Goal: Check status: Check status

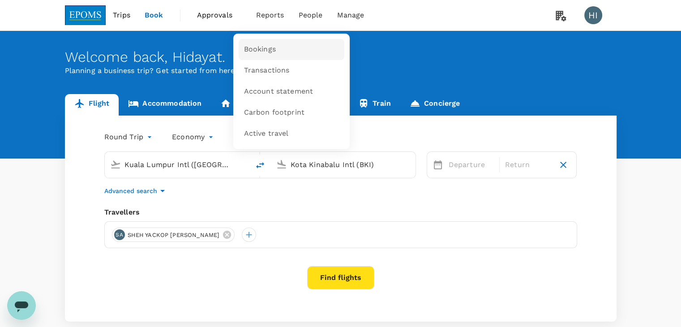
click at [265, 50] on span "Bookings" at bounding box center [260, 49] width 32 height 10
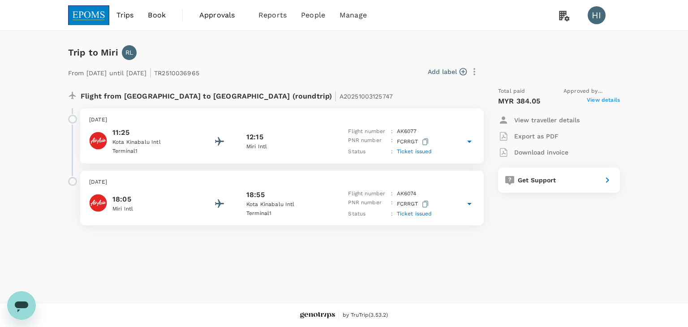
click at [593, 99] on span "View details" at bounding box center [603, 101] width 33 height 11
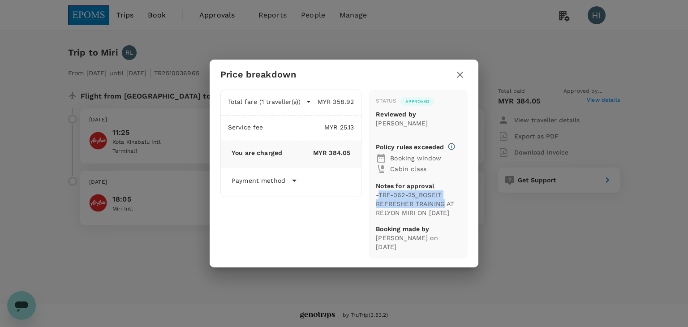
drag, startPoint x: 378, startPoint y: 194, endPoint x: 446, endPoint y: 202, distance: 68.0
click at [446, 202] on p "-TRF-062-25_BOSEIT REFRESHER TRAINING AT RELYON MIRI ON 6 OCT" at bounding box center [418, 203] width 85 height 27
copy p "TRF-062-25_BOSEIT REFRESHER TRAINING"
click at [455, 77] on icon "button" at bounding box center [460, 74] width 11 height 11
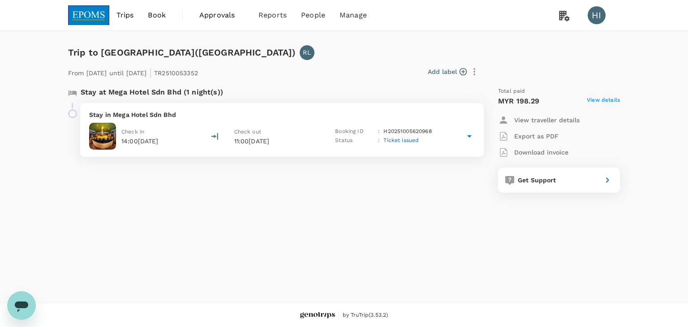
click at [602, 97] on span "View details" at bounding box center [603, 101] width 33 height 11
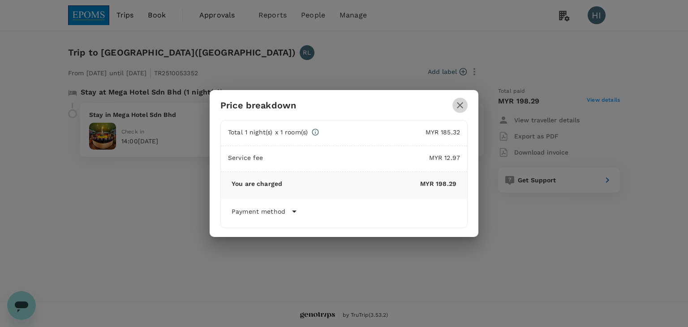
click at [460, 103] on icon "button" at bounding box center [460, 105] width 11 height 11
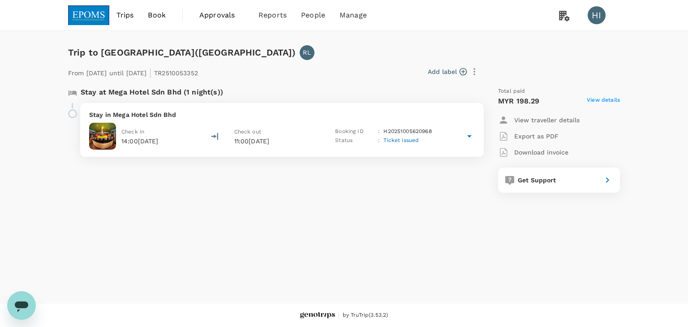
click at [208, 18] on span "Approvals" at bounding box center [221, 15] width 45 height 11
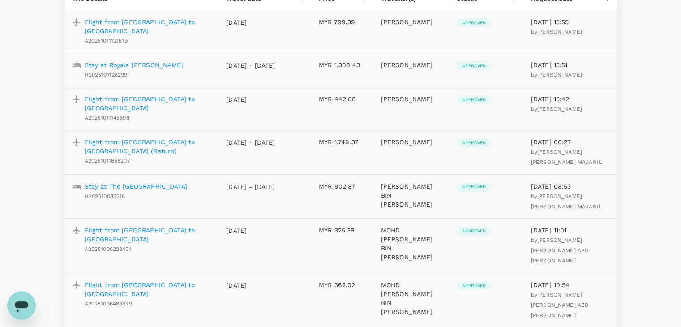
scroll to position [134, 0]
